Goal: Task Accomplishment & Management: Use online tool/utility

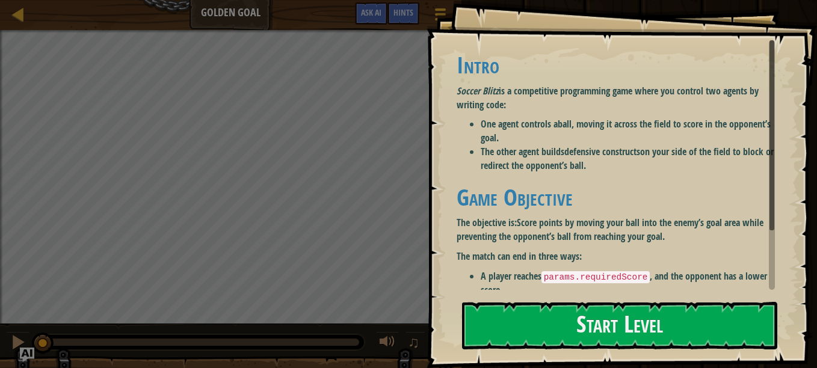
click at [713, 297] on div "Goals Intro Soccer Blitz is a competitive programming game where you control tw…" at bounding box center [621, 184] width 390 height 368
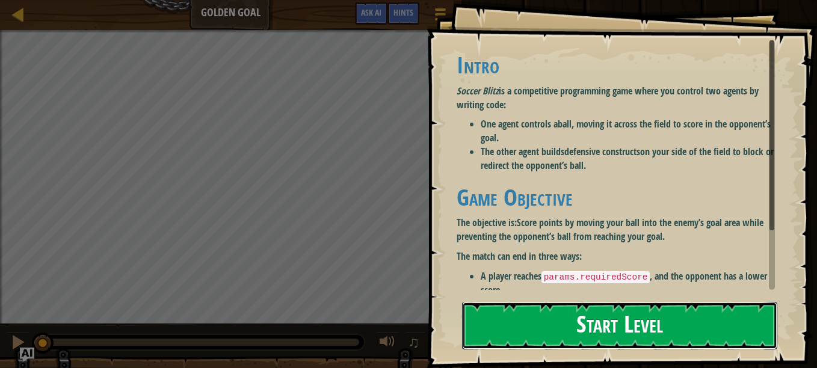
click at [721, 315] on button "Start Level" at bounding box center [619, 326] width 315 height 48
click at [710, 321] on button "Start Level" at bounding box center [619, 326] width 315 height 48
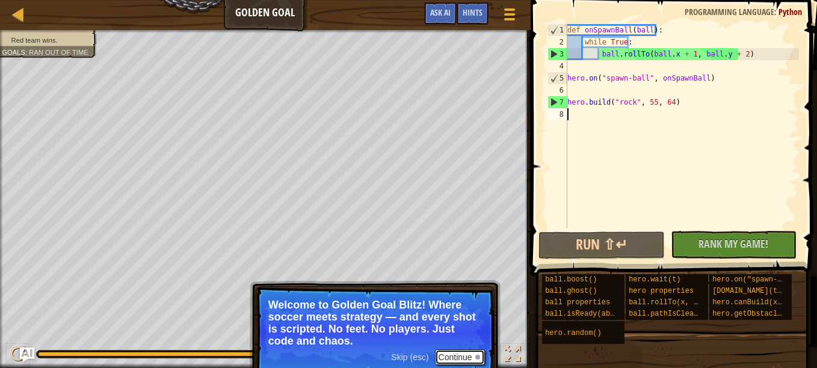
click at [466, 358] on button "Continue" at bounding box center [460, 357] width 50 height 16
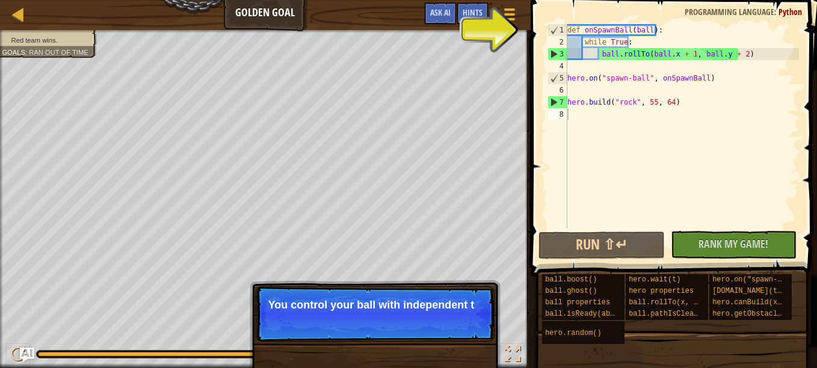
click at [367, 301] on p "You control your ball with independent t" at bounding box center [375, 305] width 214 height 12
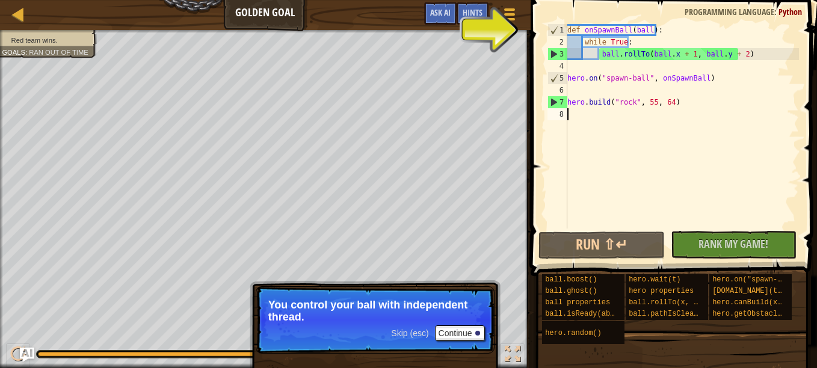
click at [576, 54] on div "def onSpawnBall ( ball ) : while True : ball . rollTo ( ball . x + 1 , ball . y…" at bounding box center [682, 138] width 234 height 229
type textarea "ball.rollTo(ball.x + 1, ball.y + 2)"
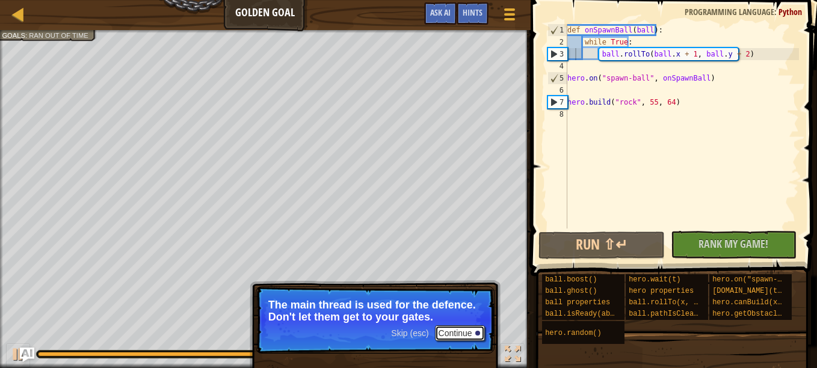
click at [463, 334] on button "Continue" at bounding box center [460, 333] width 50 height 16
click at [527, 333] on div "Ladder Golden Goal Game Menu Done Hints Ask AI 1 הההההההההההההההההההההההההההההה…" at bounding box center [408, 184] width 817 height 368
